Goal: Navigation & Orientation: Find specific page/section

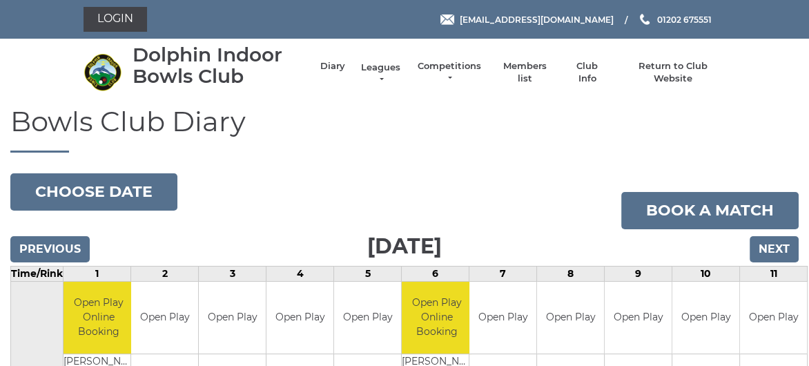
click at [385, 64] on link "Leagues" at bounding box center [380, 73] width 43 height 25
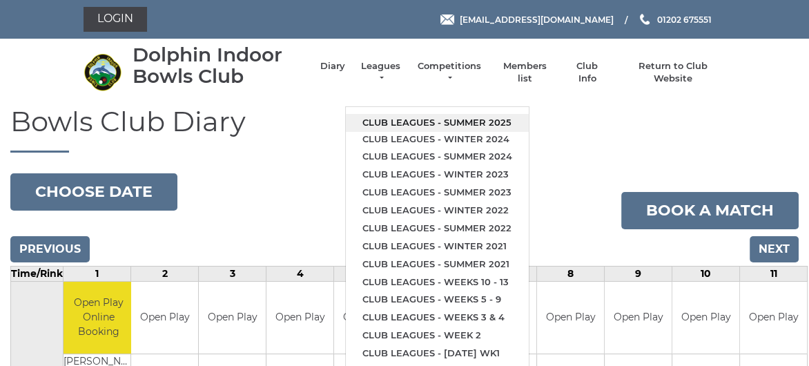
click at [408, 121] on link "Club leagues - Summer 2025" at bounding box center [437, 123] width 183 height 18
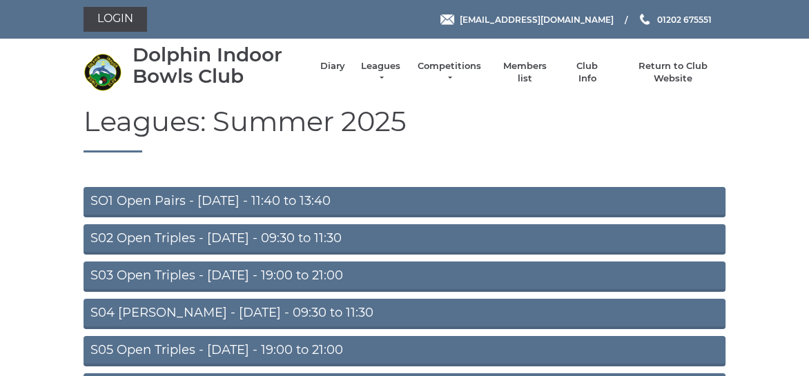
scroll to position [204, 0]
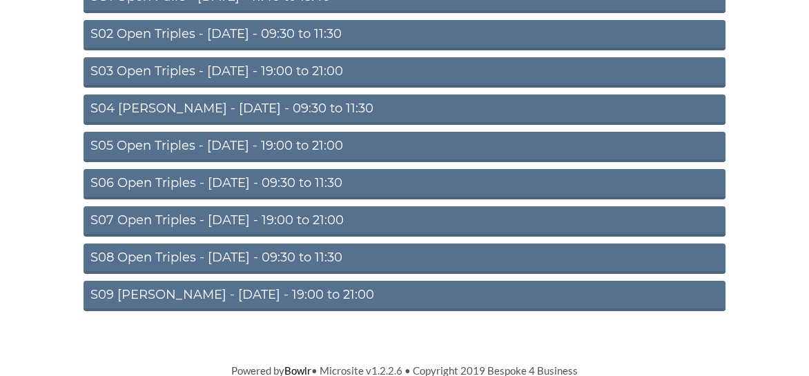
click at [238, 255] on link "S08 Open Triples - [DATE] - 09:30 to 11:30" at bounding box center [404, 259] width 642 height 30
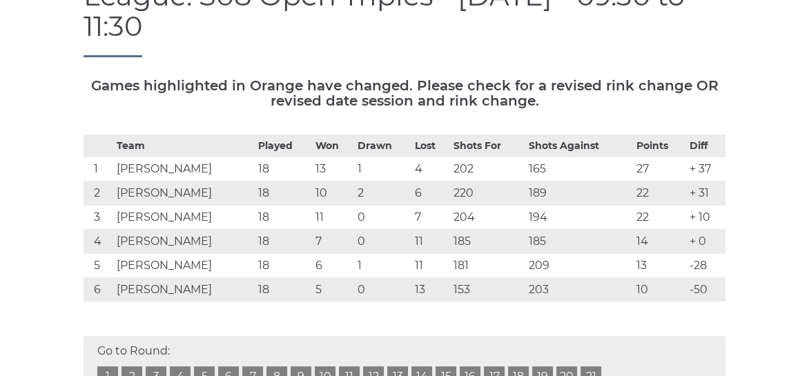
scroll to position [207, 0]
